Goal: Information Seeking & Learning: Learn about a topic

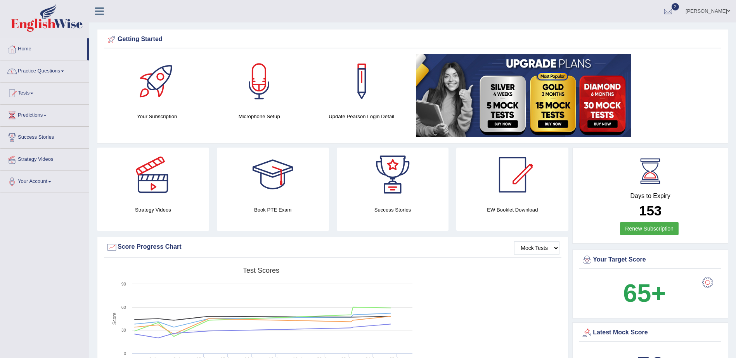
click at [64, 72] on span at bounding box center [62, 72] width 3 height 2
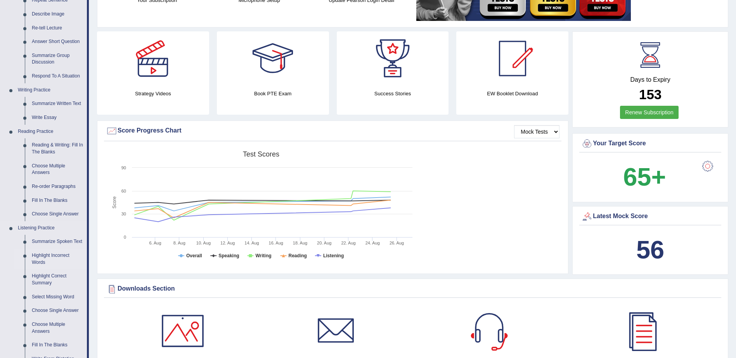
scroll to position [155, 0]
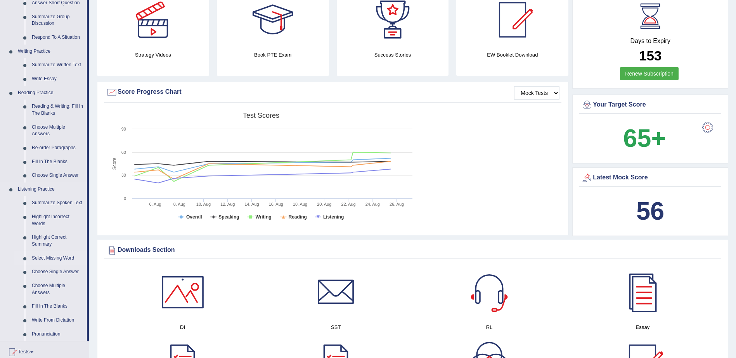
click at [55, 258] on link "Select Missing Word" at bounding box center [57, 259] width 59 height 14
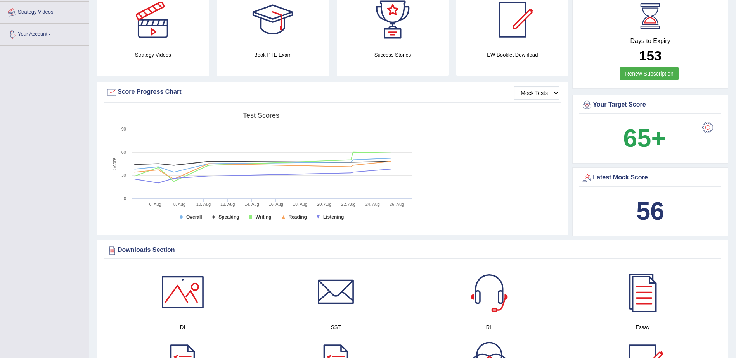
scroll to position [268, 0]
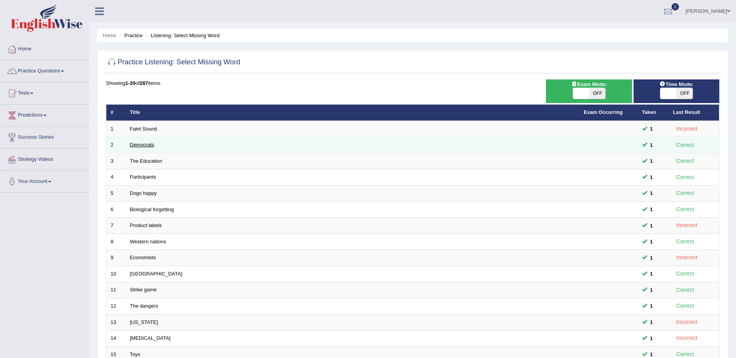
click at [142, 143] on link "Democrats" at bounding box center [142, 145] width 24 height 6
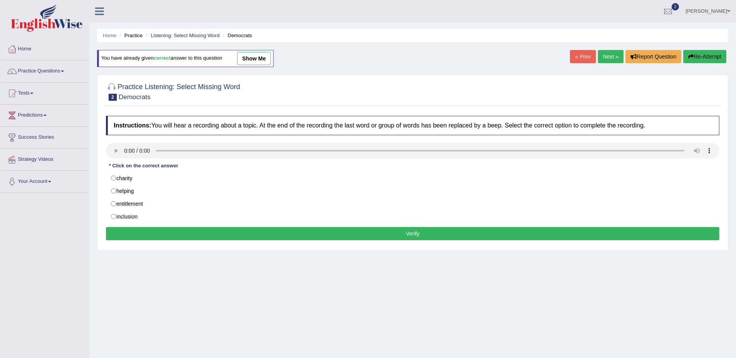
click at [259, 59] on link "show me" at bounding box center [254, 58] width 34 height 13
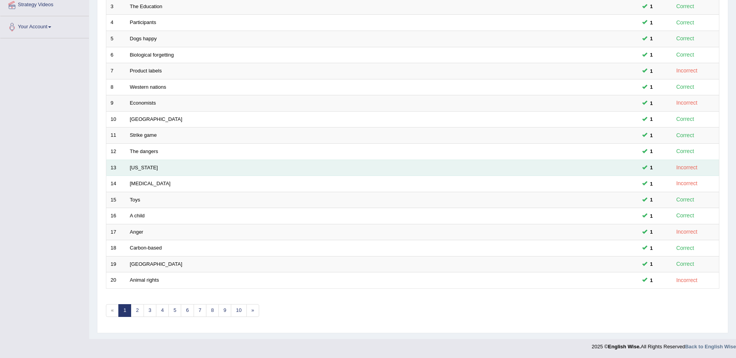
scroll to position [155, 0]
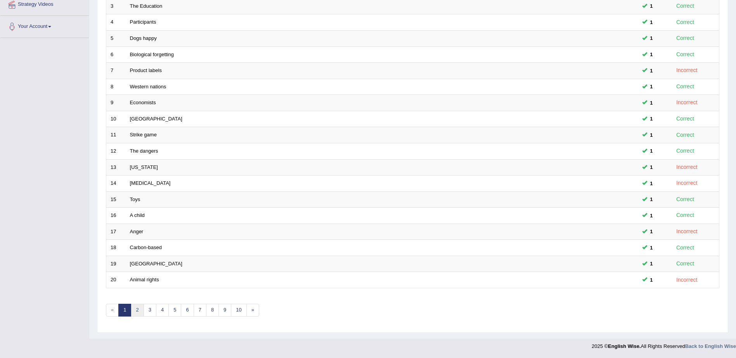
click at [136, 312] on link "2" at bounding box center [137, 310] width 13 height 13
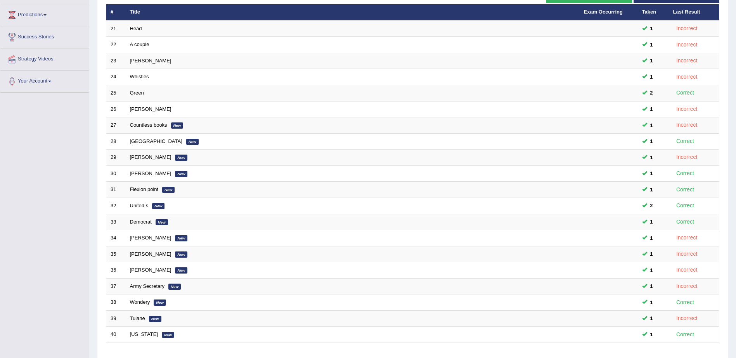
scroll to position [155, 0]
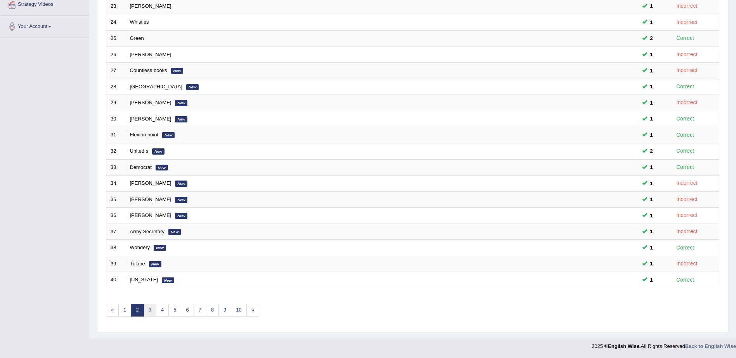
click at [152, 312] on link "3" at bounding box center [149, 310] width 13 height 13
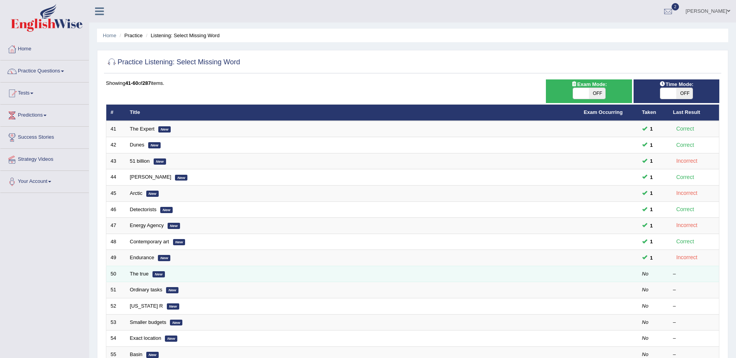
click at [156, 275] on em "New" at bounding box center [158, 274] width 12 height 6
click at [155, 278] on td "The true New" at bounding box center [353, 274] width 454 height 16
click at [144, 275] on link "The true" at bounding box center [139, 274] width 19 height 6
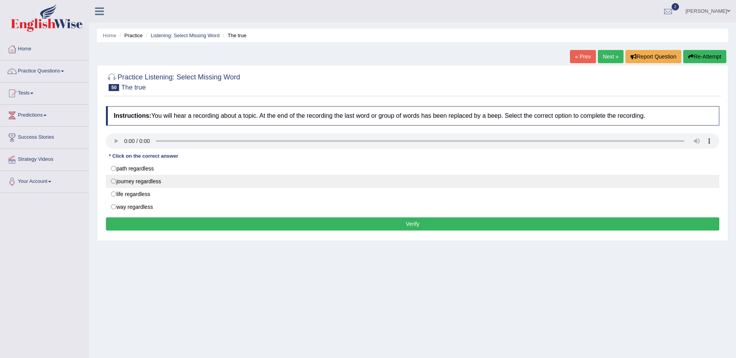
click at [113, 183] on label "journey regardless" at bounding box center [412, 181] width 613 height 13
radio input "true"
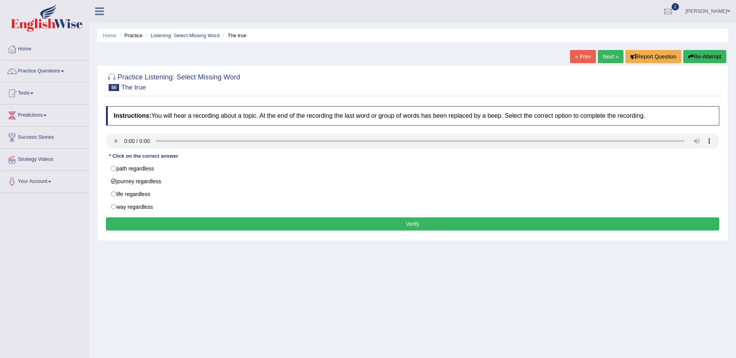
click at [398, 228] on button "Verify" at bounding box center [412, 224] width 613 height 13
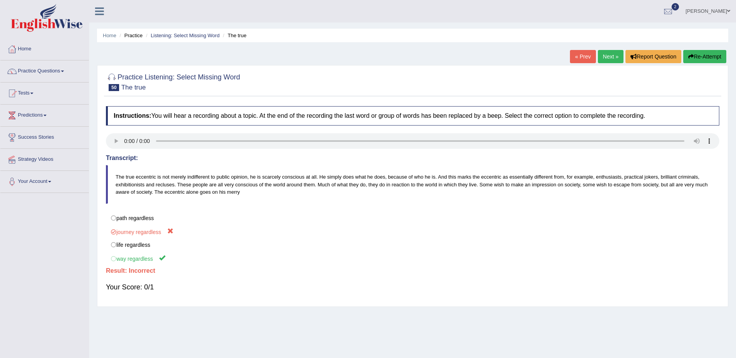
click at [602, 54] on link "Next »" at bounding box center [611, 56] width 26 height 13
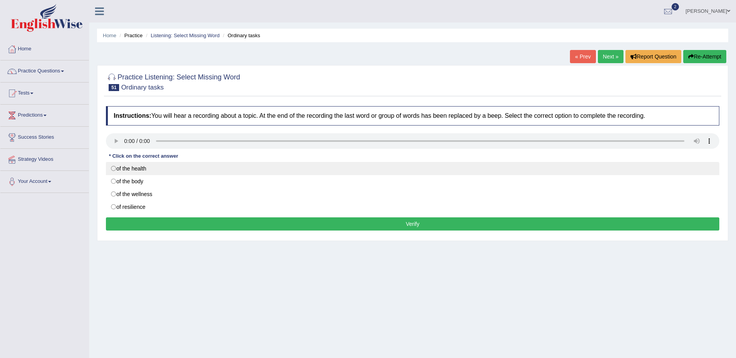
click at [113, 168] on label "of the health" at bounding box center [412, 168] width 613 height 13
radio input "true"
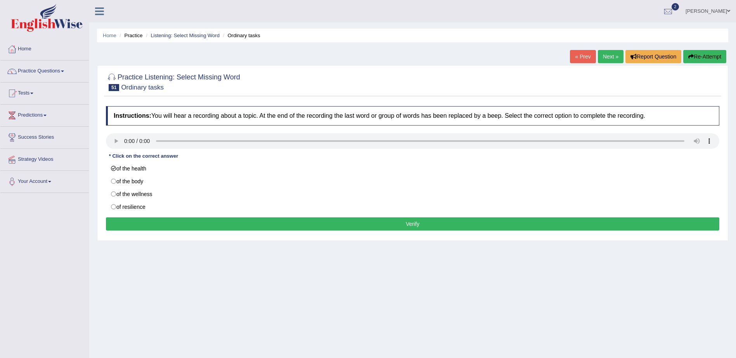
click at [383, 228] on button "Verify" at bounding box center [412, 224] width 613 height 13
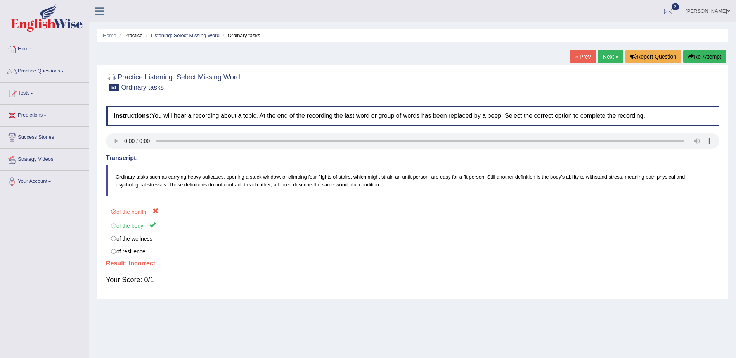
click at [609, 59] on link "Next »" at bounding box center [611, 56] width 26 height 13
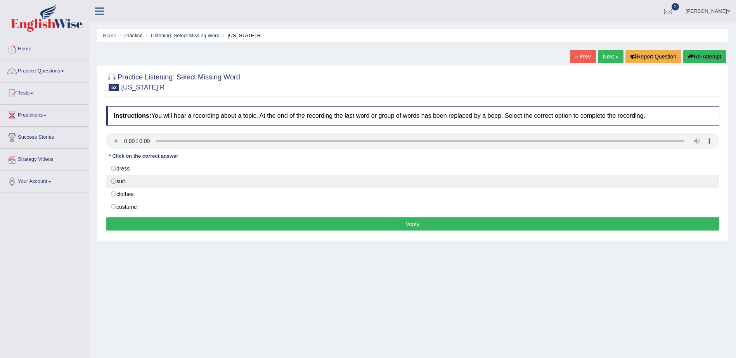
click at [112, 182] on label "suit" at bounding box center [412, 181] width 613 height 13
radio input "true"
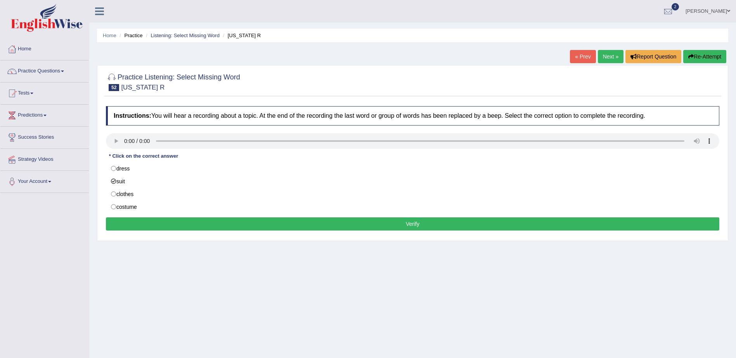
click at [408, 222] on button "Verify" at bounding box center [412, 224] width 613 height 13
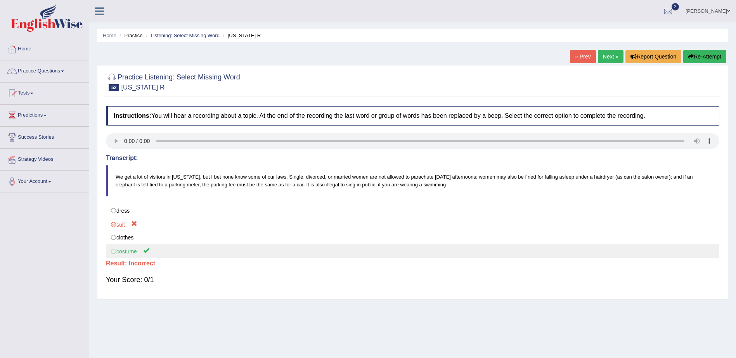
click at [113, 251] on label "costume" at bounding box center [412, 251] width 613 height 14
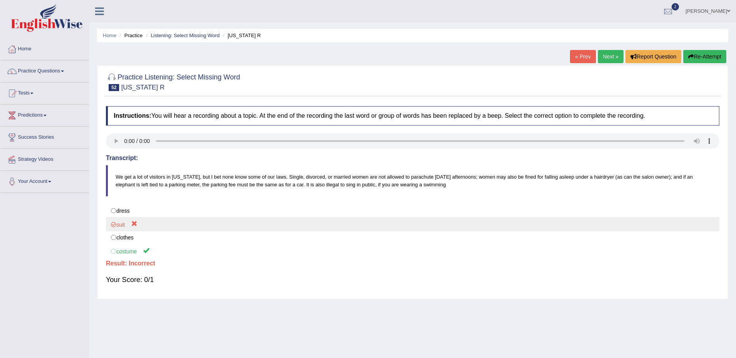
click at [134, 226] on label "suit" at bounding box center [412, 224] width 613 height 14
click at [112, 225] on label "suit" at bounding box center [412, 224] width 613 height 14
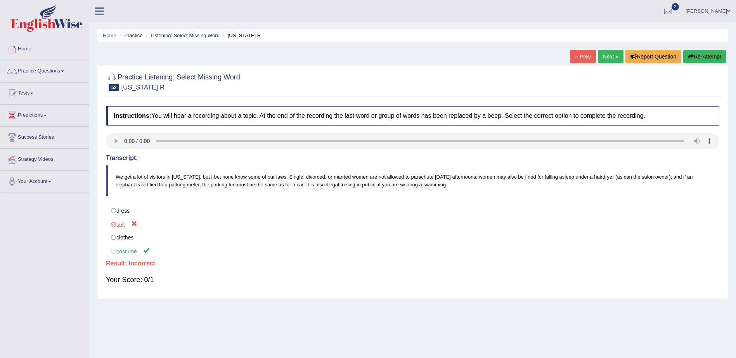
click at [607, 57] on link "Next »" at bounding box center [611, 56] width 26 height 13
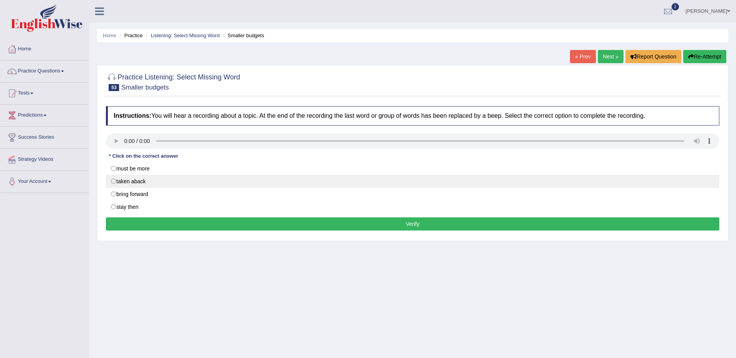
click at [114, 181] on label "taken aback" at bounding box center [412, 181] width 613 height 13
radio input "true"
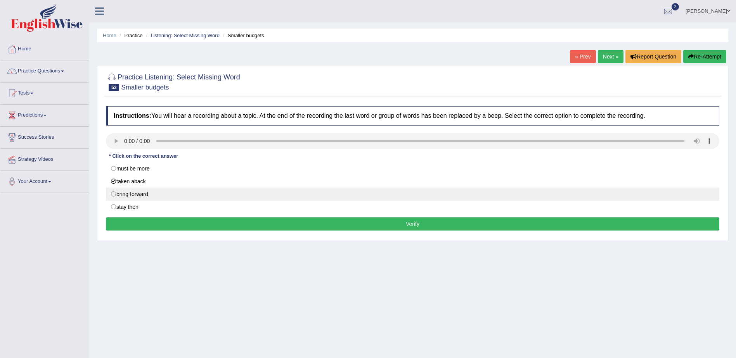
click at [116, 195] on label "bring forward" at bounding box center [412, 194] width 613 height 13
radio input "true"
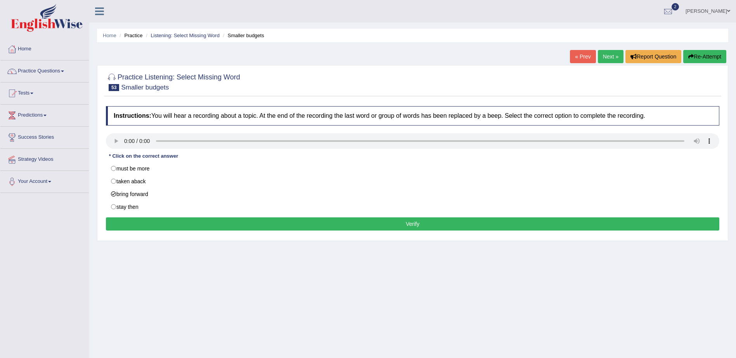
click at [410, 222] on button "Verify" at bounding box center [412, 224] width 613 height 13
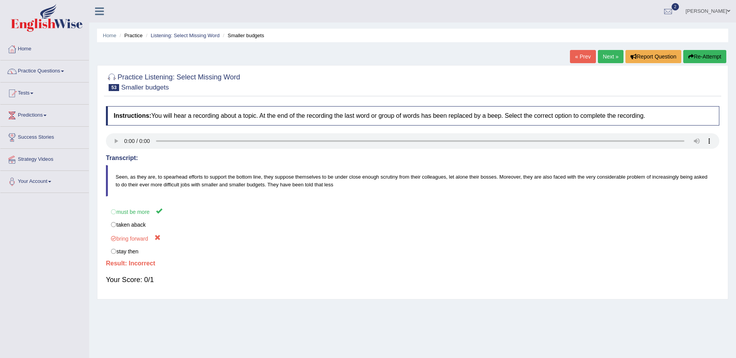
click at [608, 56] on link "Next »" at bounding box center [611, 56] width 26 height 13
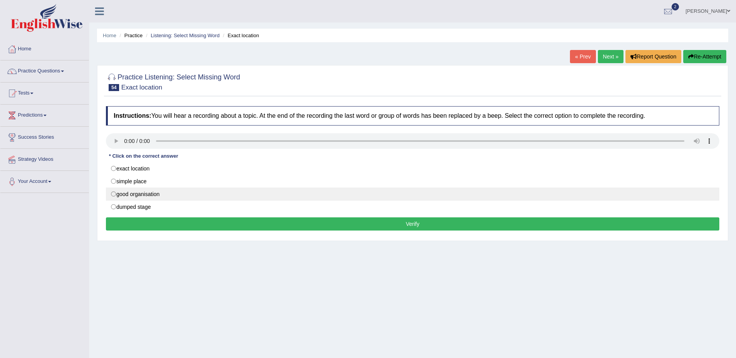
click at [113, 196] on label "good organisation" at bounding box center [412, 194] width 613 height 13
radio input "true"
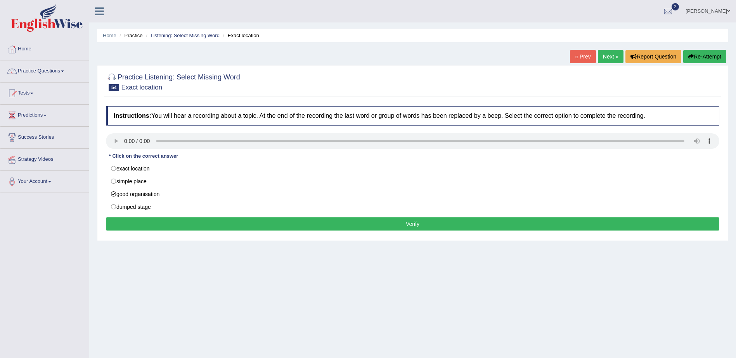
click at [392, 225] on button "Verify" at bounding box center [412, 224] width 613 height 13
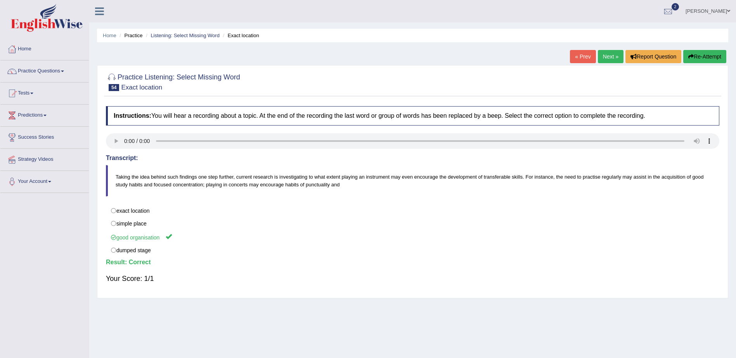
click at [607, 55] on link "Next »" at bounding box center [611, 56] width 26 height 13
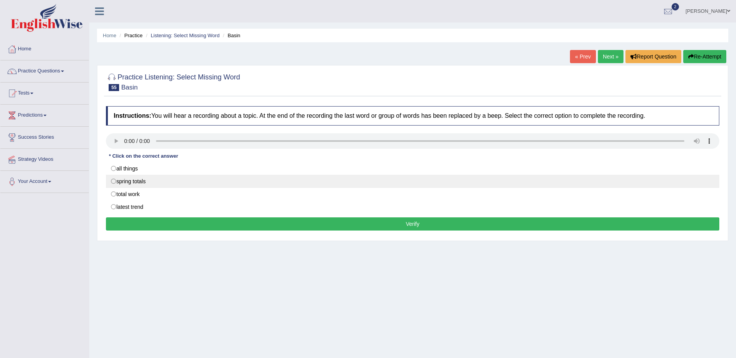
click at [153, 181] on label "spring totals" at bounding box center [412, 181] width 613 height 13
radio input "true"
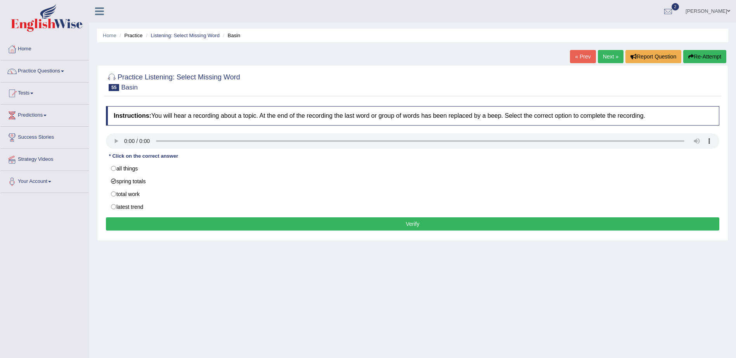
click at [411, 229] on button "Verify" at bounding box center [412, 224] width 613 height 13
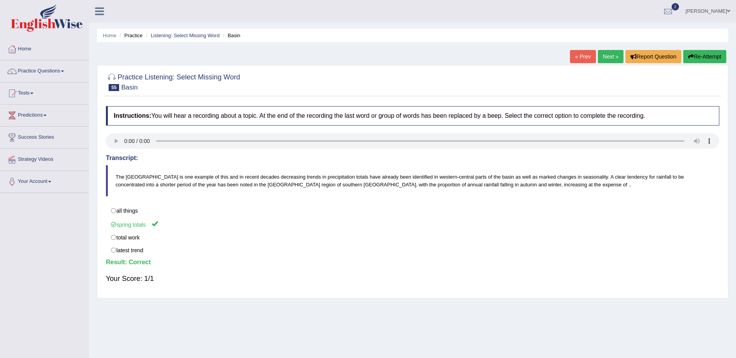
click at [605, 57] on link "Next »" at bounding box center [611, 56] width 26 height 13
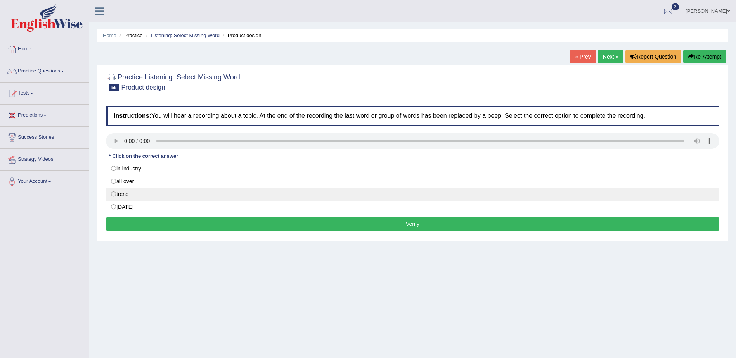
click at [151, 194] on label "trend" at bounding box center [412, 194] width 613 height 13
radio input "true"
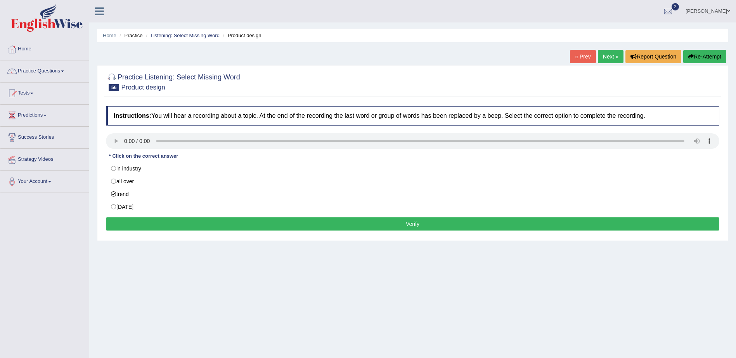
click at [416, 225] on button "Verify" at bounding box center [412, 224] width 613 height 13
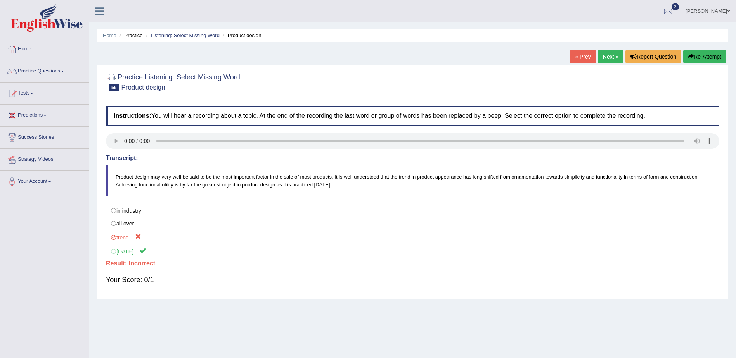
click at [603, 56] on link "Next »" at bounding box center [611, 56] width 26 height 13
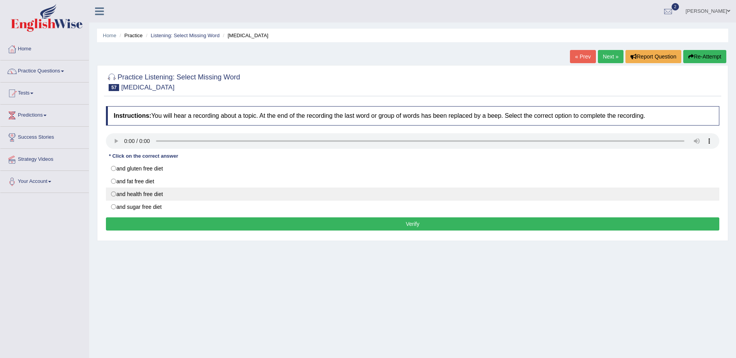
click at [114, 194] on label "and health free diet" at bounding box center [412, 194] width 613 height 13
radio input "true"
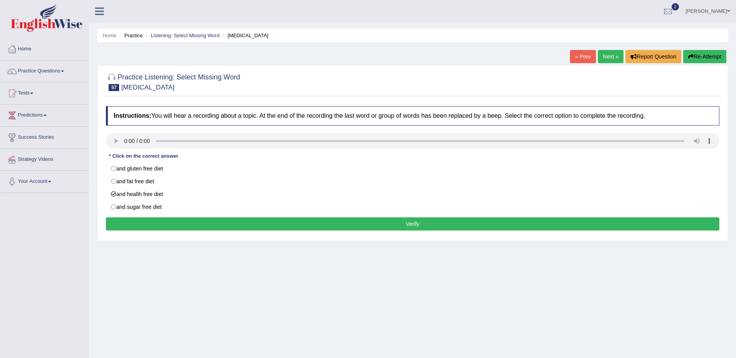
click at [408, 226] on button "Verify" at bounding box center [412, 224] width 613 height 13
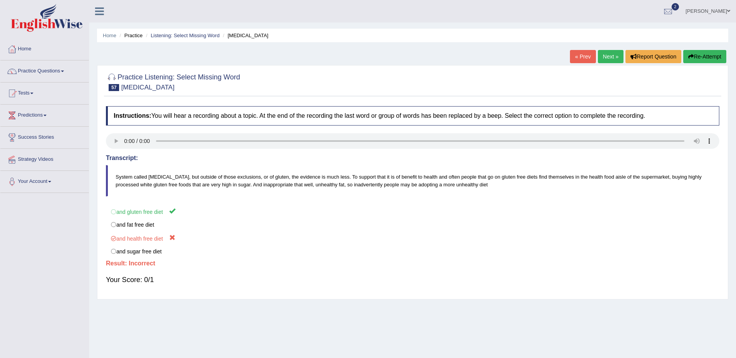
click at [603, 57] on link "Next »" at bounding box center [611, 56] width 26 height 13
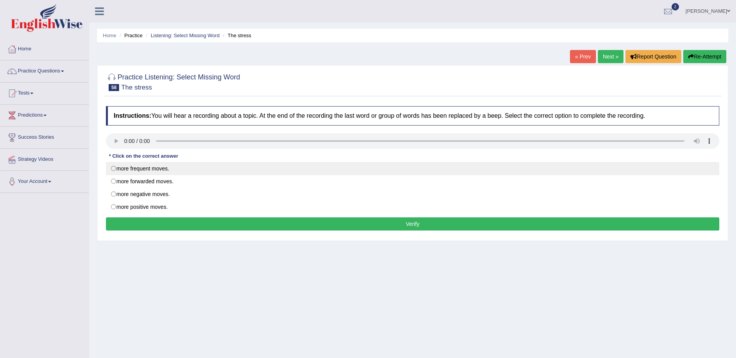
click at [129, 167] on label "more frequent moves." at bounding box center [412, 168] width 613 height 13
radio input "true"
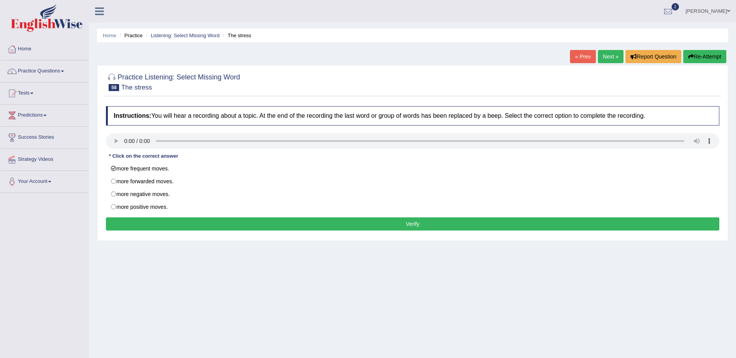
click at [412, 226] on button "Verify" at bounding box center [412, 224] width 613 height 13
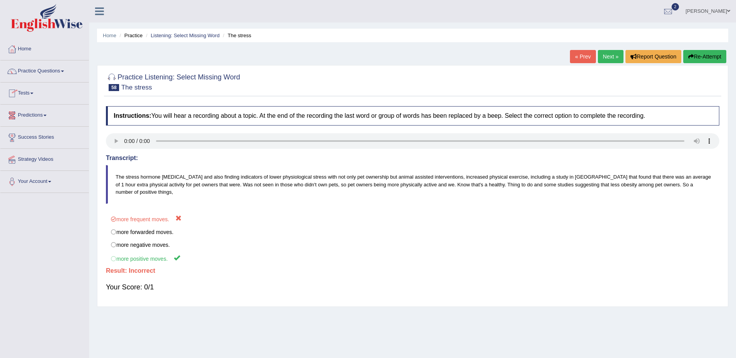
click at [606, 58] on link "Next »" at bounding box center [611, 56] width 26 height 13
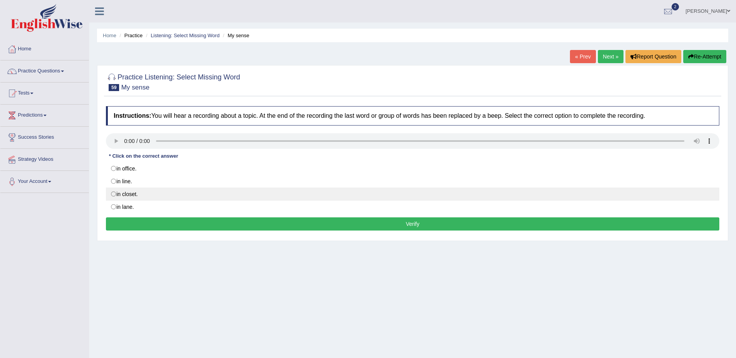
click at [114, 195] on label "in closet." at bounding box center [412, 194] width 613 height 13
radio input "true"
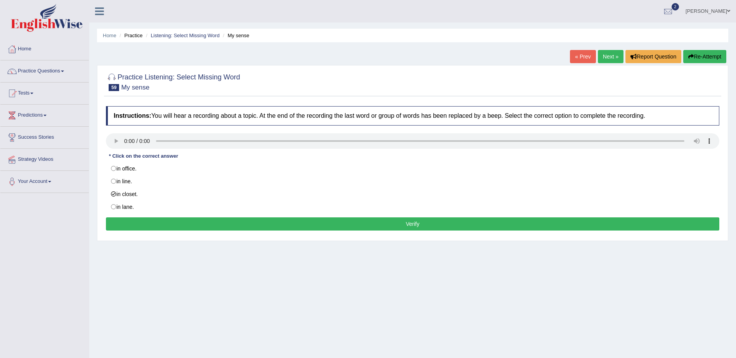
click at [416, 226] on button "Verify" at bounding box center [412, 224] width 613 height 13
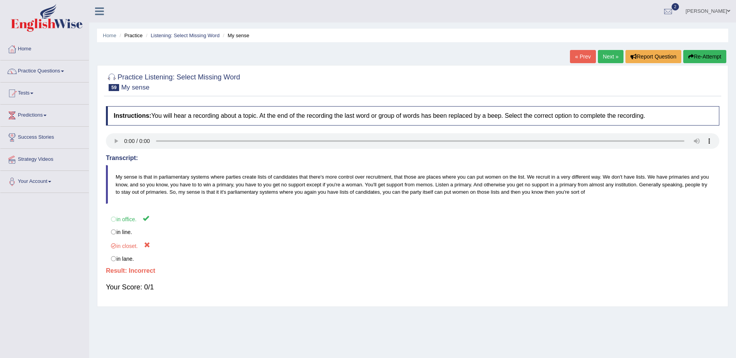
click at [610, 55] on link "Next »" at bounding box center [611, 56] width 26 height 13
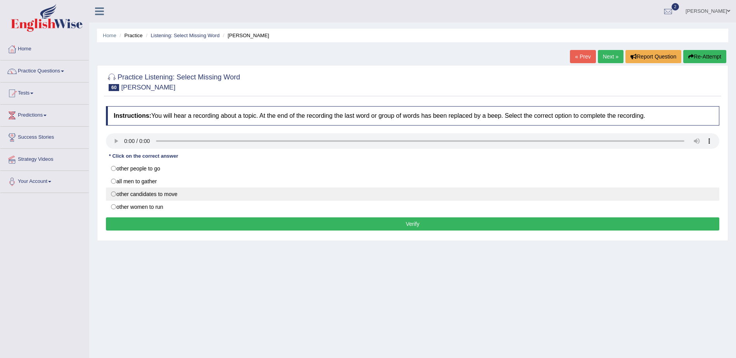
click at [116, 194] on label "other candidates to move" at bounding box center [412, 194] width 613 height 13
radio input "true"
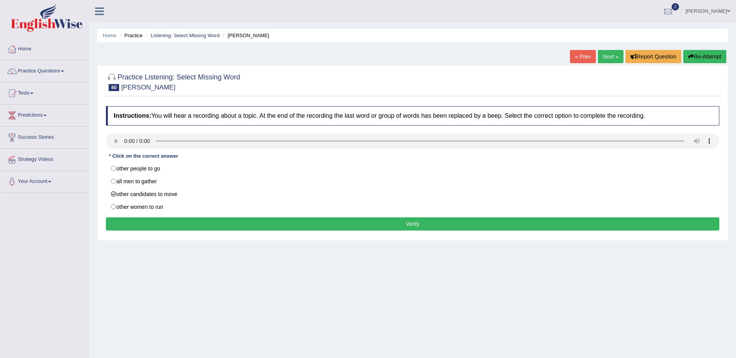
click at [411, 223] on button "Verify" at bounding box center [412, 224] width 613 height 13
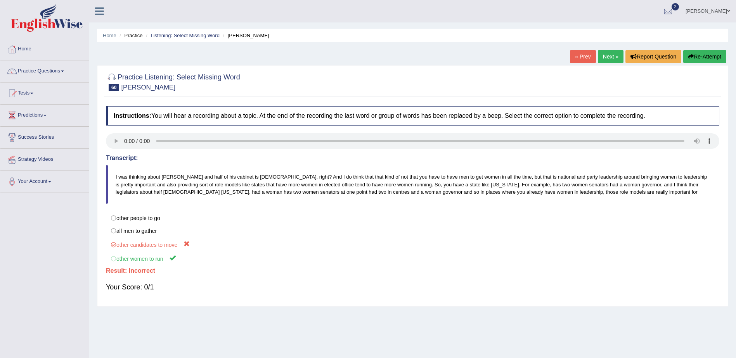
click at [607, 59] on link "Next »" at bounding box center [611, 56] width 26 height 13
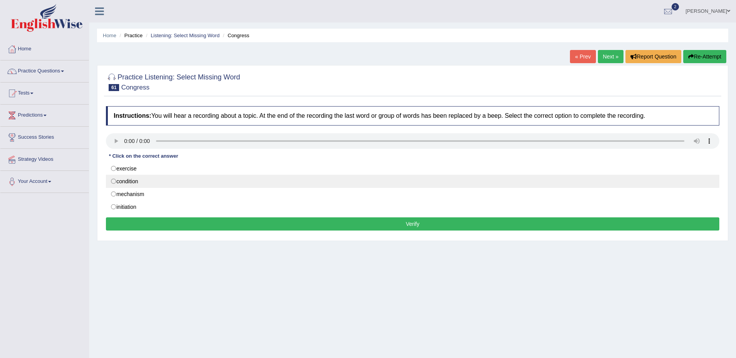
click at [137, 180] on label "condition" at bounding box center [412, 181] width 613 height 13
radio input "true"
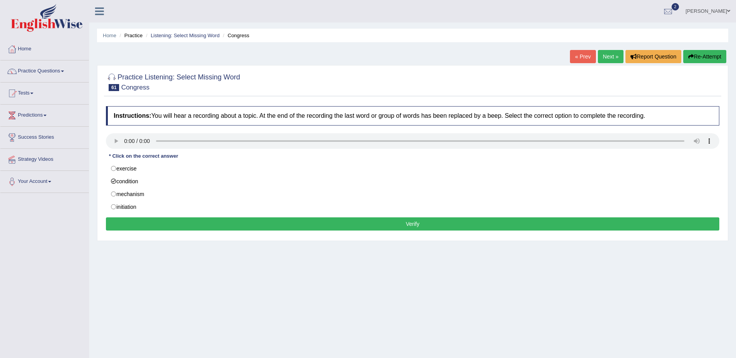
click at [410, 227] on button "Verify" at bounding box center [412, 224] width 613 height 13
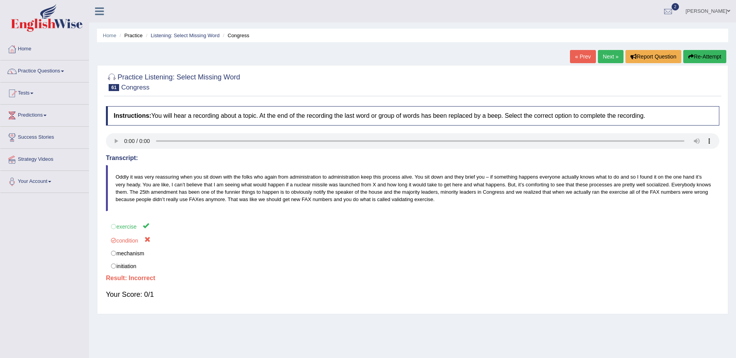
click at [604, 55] on link "Next »" at bounding box center [611, 56] width 26 height 13
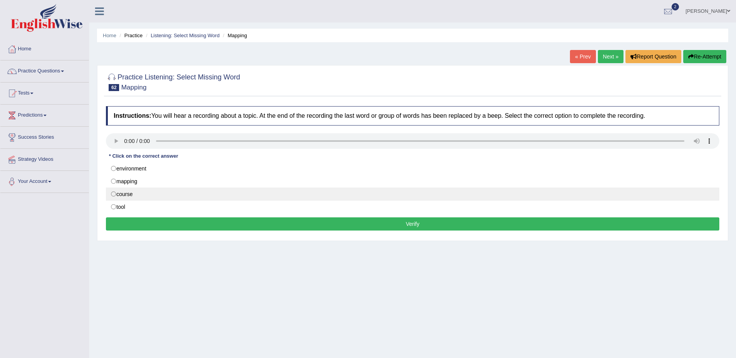
click at [120, 196] on label "course" at bounding box center [412, 194] width 613 height 13
radio input "true"
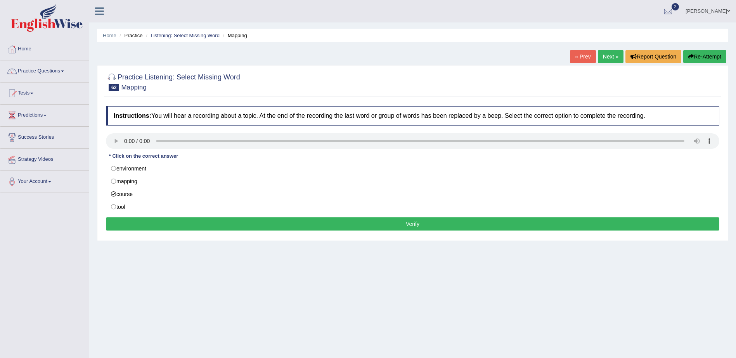
click at [416, 228] on button "Verify" at bounding box center [412, 224] width 613 height 13
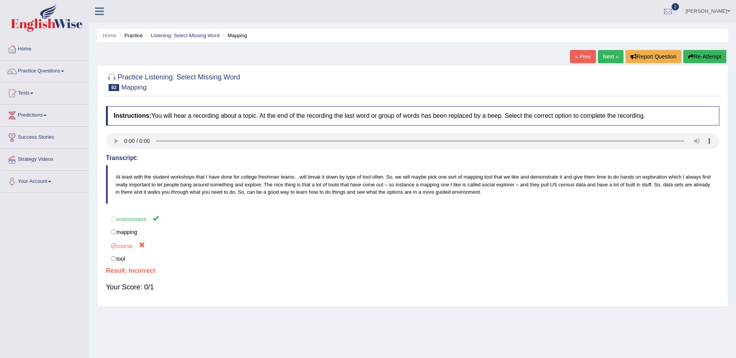
click at [612, 57] on link "Next »" at bounding box center [611, 56] width 26 height 13
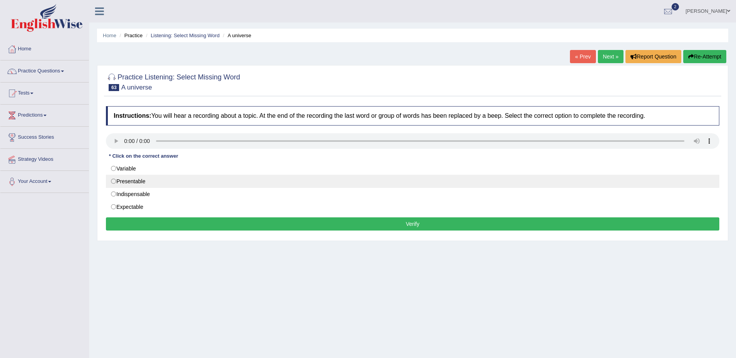
click at [115, 181] on label "Presentable" at bounding box center [412, 181] width 613 height 13
radio input "true"
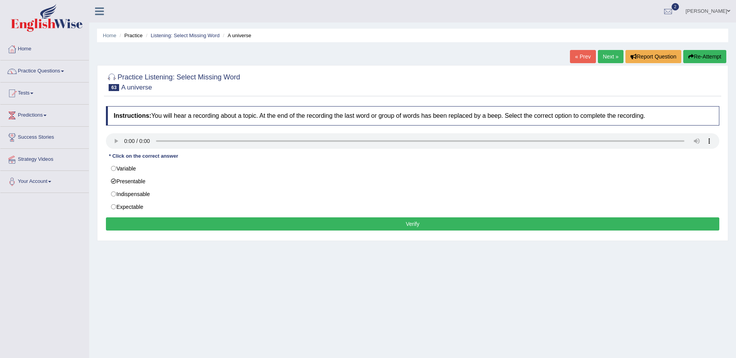
click at [410, 226] on button "Verify" at bounding box center [412, 224] width 613 height 13
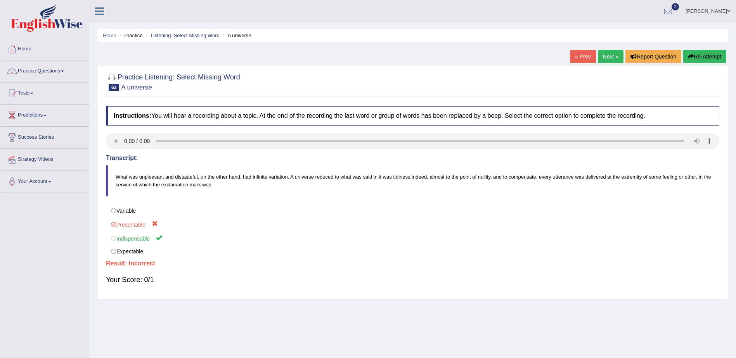
click at [607, 54] on link "Next »" at bounding box center [611, 56] width 26 height 13
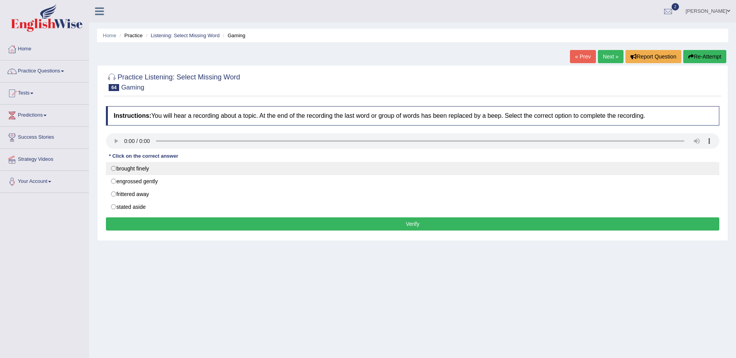
click at [112, 168] on label "brought finely" at bounding box center [412, 168] width 613 height 13
radio input "true"
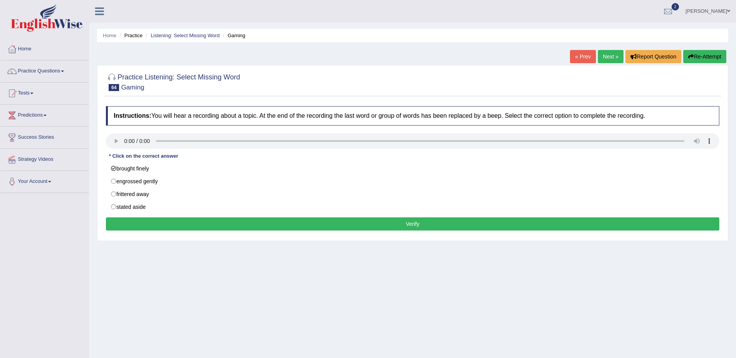
click at [410, 226] on button "Verify" at bounding box center [412, 224] width 613 height 13
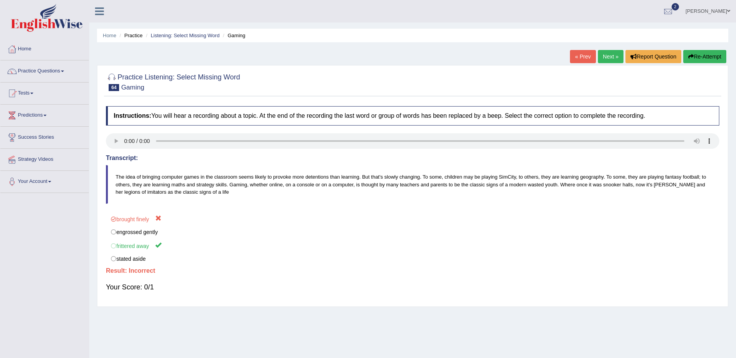
click at [609, 56] on link "Next »" at bounding box center [611, 56] width 26 height 13
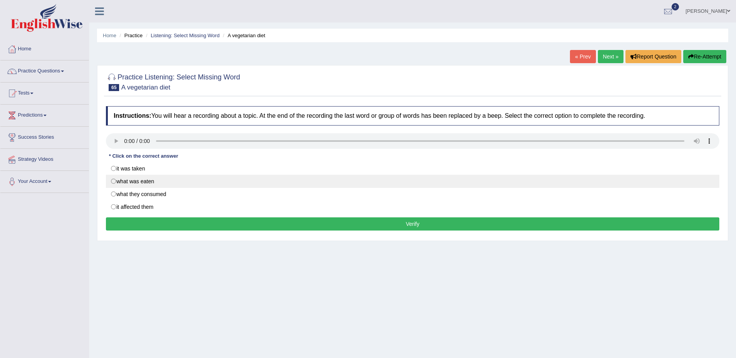
click at [114, 181] on label "what was eaten" at bounding box center [412, 181] width 613 height 13
radio input "true"
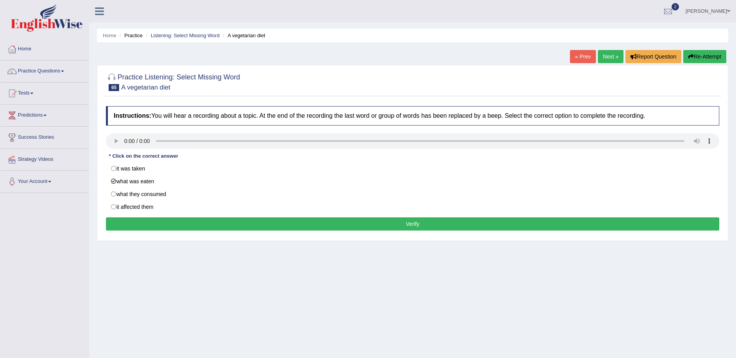
click at [413, 225] on button "Verify" at bounding box center [412, 224] width 613 height 13
